Goal: Use online tool/utility: Utilize a website feature to perform a specific function

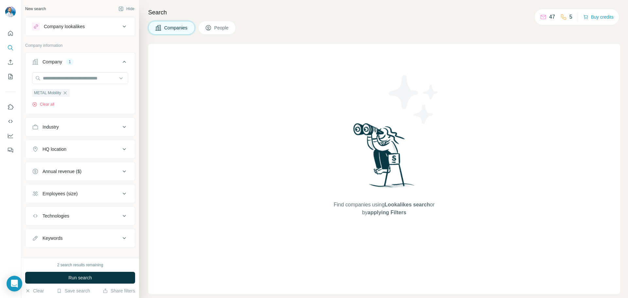
scroll to position [8, 0]
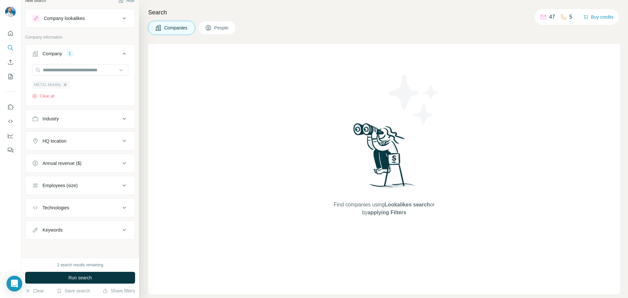
click at [67, 87] on icon "button" at bounding box center [64, 84] width 5 height 5
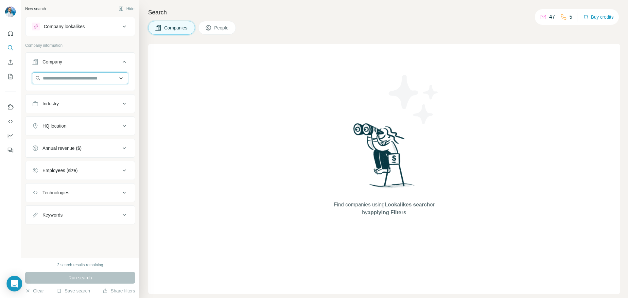
click at [65, 77] on input "text" at bounding box center [80, 78] width 96 height 12
type input "**********"
click at [85, 100] on div "Invers [DOMAIN_NAME]" at bounding box center [80, 96] width 93 height 18
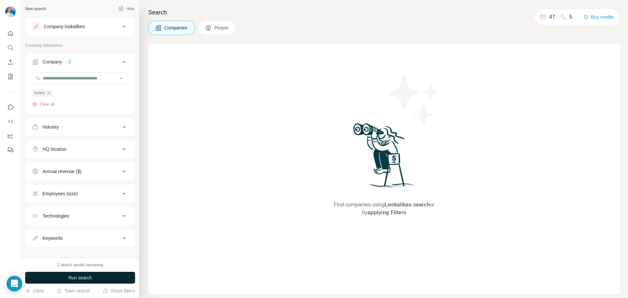
click at [89, 279] on span "Run search" at bounding box center [80, 277] width 24 height 7
click at [52, 93] on div "Invers" at bounding box center [42, 93] width 21 height 8
click at [58, 83] on input "text" at bounding box center [80, 78] width 96 height 12
click at [48, 93] on div "Type to search" at bounding box center [78, 93] width 88 height 13
click at [58, 79] on input "text" at bounding box center [80, 78] width 96 height 12
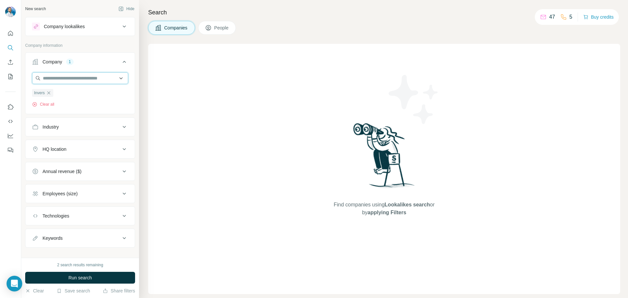
paste input "**********"
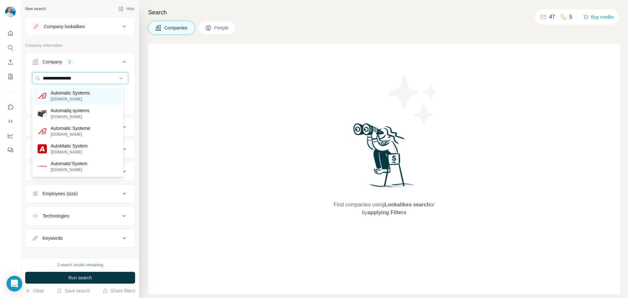
type input "**********"
click at [90, 93] on p "Automatic Systems" at bounding box center [70, 93] width 39 height 7
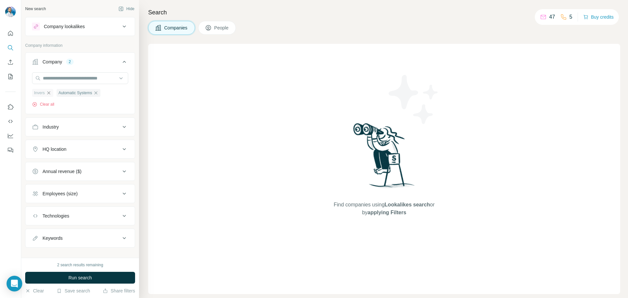
click at [49, 94] on icon "button" at bounding box center [48, 92] width 5 height 5
click at [86, 276] on span "Run search" at bounding box center [80, 277] width 24 height 7
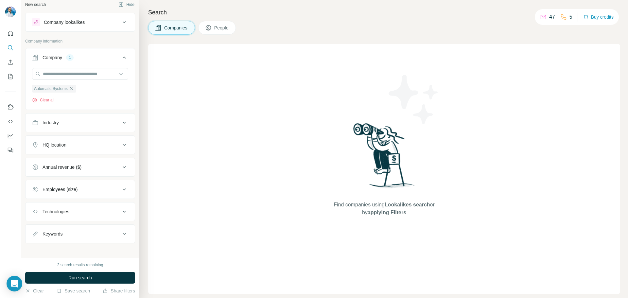
scroll to position [8, 0]
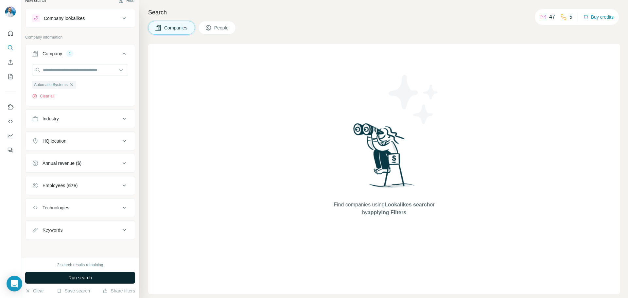
click at [99, 277] on button "Run search" at bounding box center [80, 278] width 110 height 12
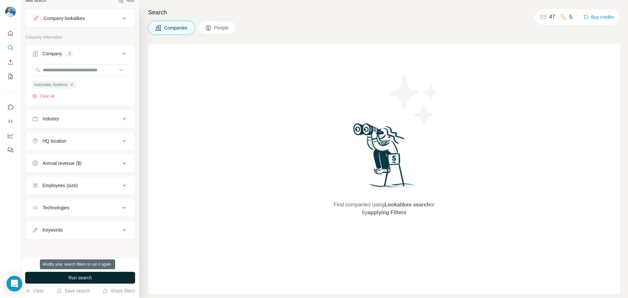
click at [99, 277] on button "Run search" at bounding box center [80, 278] width 110 height 12
